Goal: Use online tool/utility: Utilize a website feature to perform a specific function

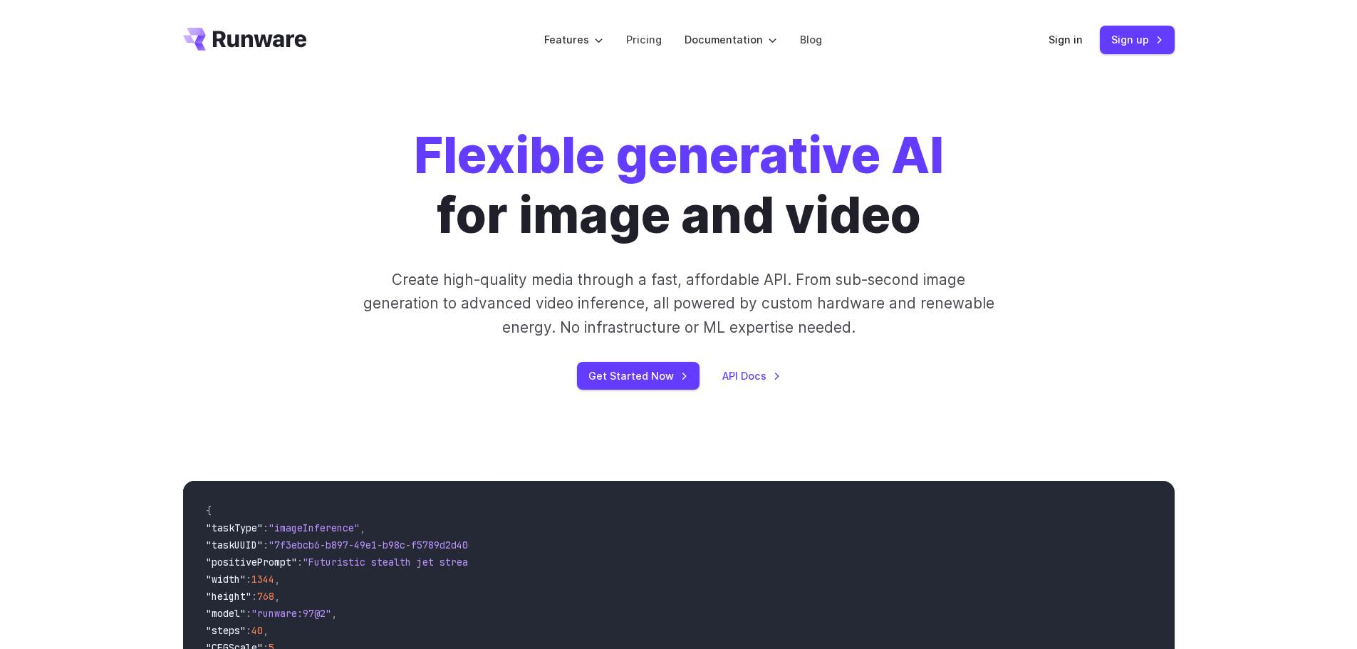
click at [115, 109] on div "Flexible generative AI for image and video Create high-quality media through a …" at bounding box center [678, 258] width 1357 height 356
click at [1068, 45] on link "Sign in" at bounding box center [1066, 39] width 34 height 16
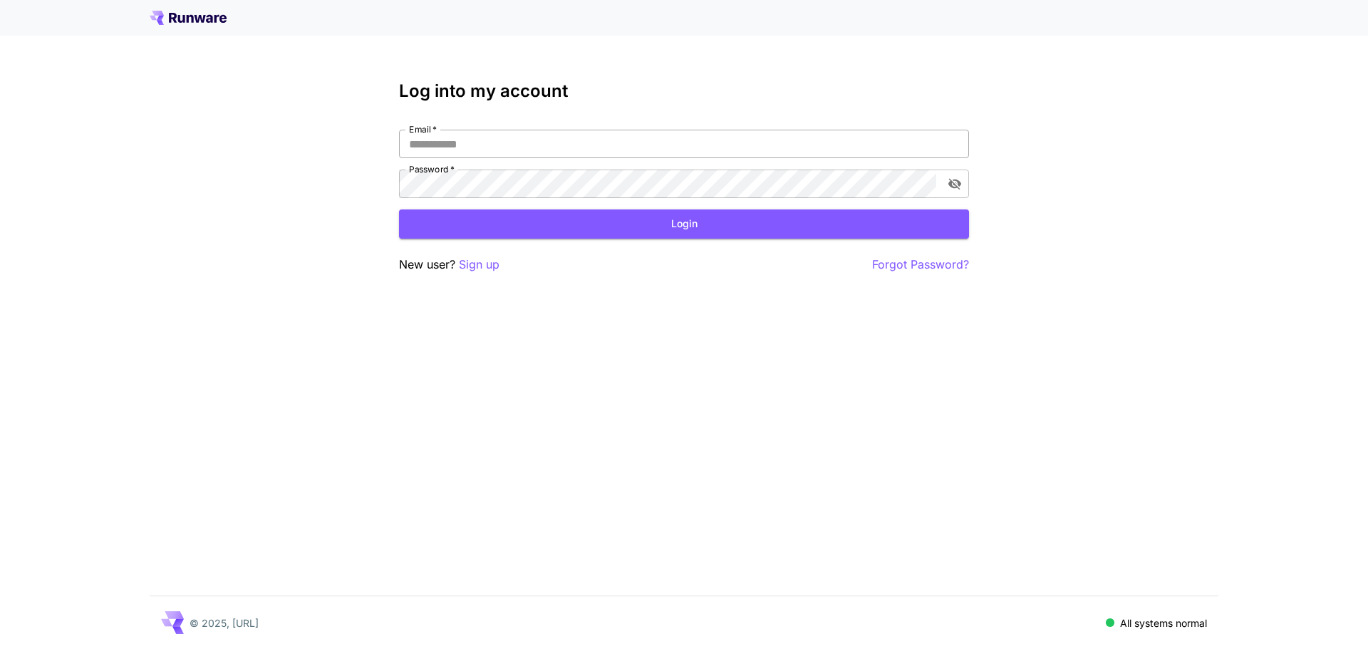
click at [534, 134] on input "Email   *" at bounding box center [684, 144] width 570 height 29
type input "**********"
click button "Login" at bounding box center [684, 224] width 570 height 29
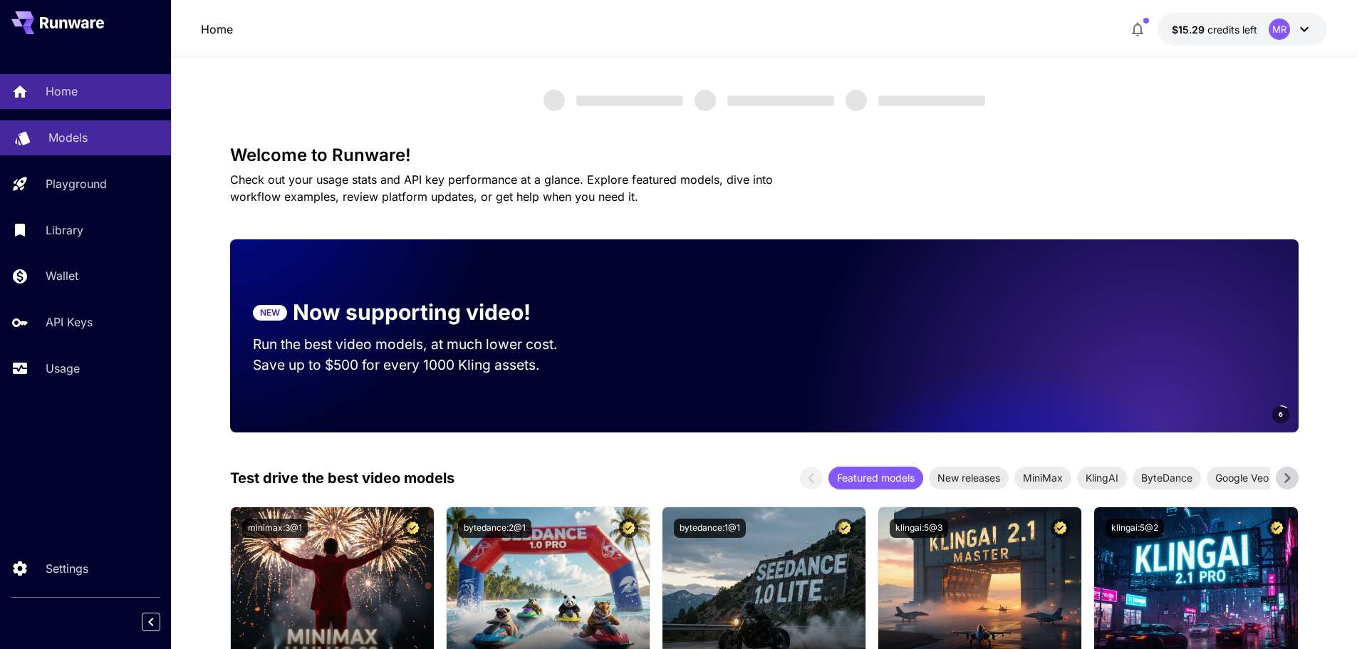
click at [55, 138] on p "Models" at bounding box center [67, 137] width 39 height 17
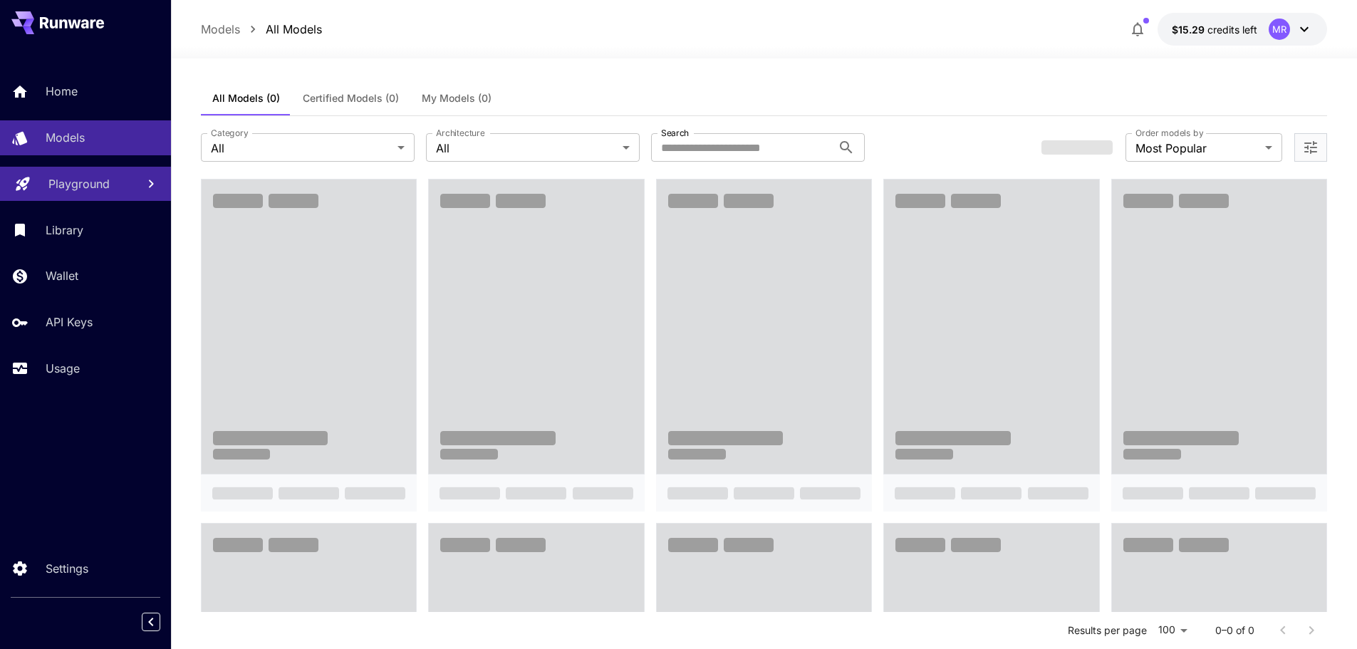
click at [57, 172] on link "Playground" at bounding box center [85, 184] width 171 height 35
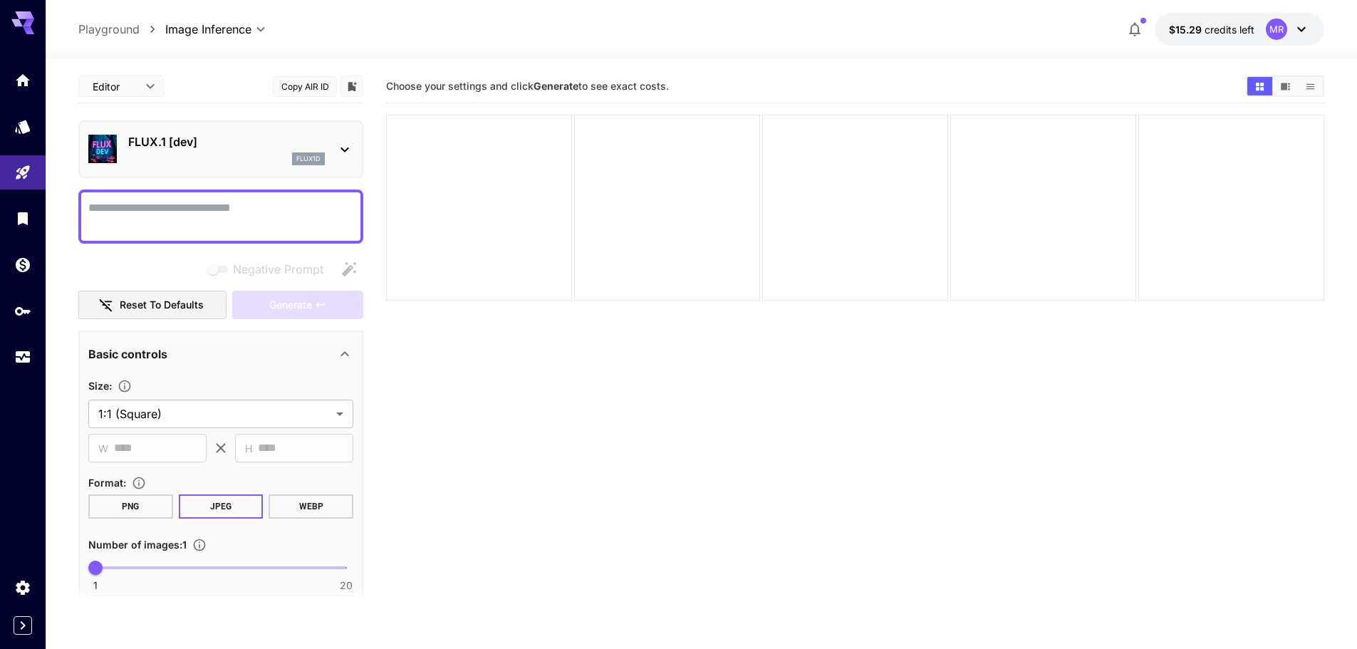
click at [259, 214] on textarea "Negative Prompt" at bounding box center [220, 217] width 265 height 34
click at [303, 145] on p "FLUX.1 [dev]" at bounding box center [226, 141] width 197 height 17
